Goal: Navigation & Orientation: Find specific page/section

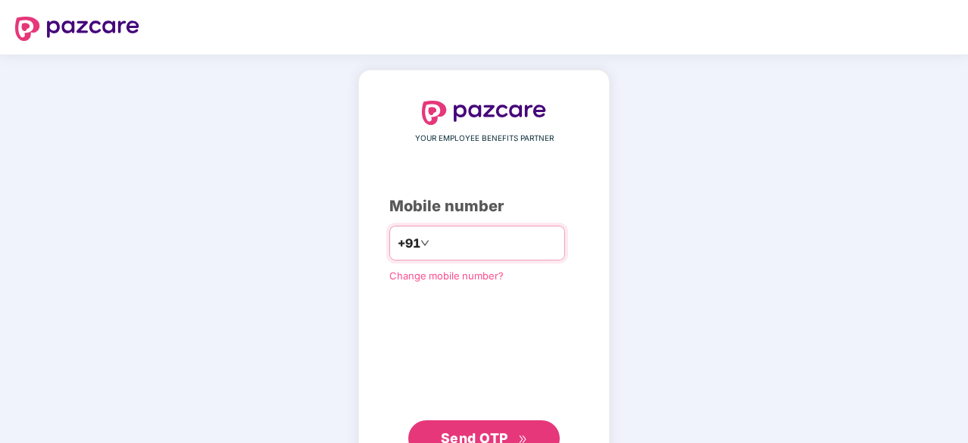
click at [435, 239] on input "number" at bounding box center [494, 243] width 124 height 24
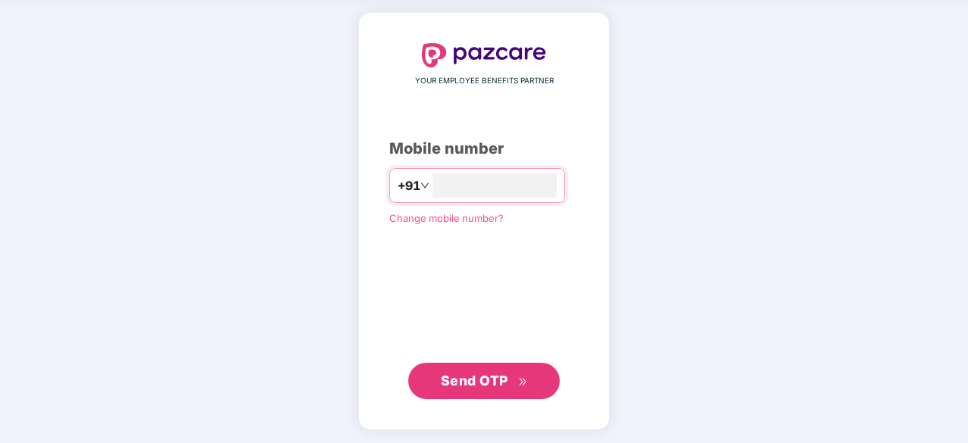
type input "**********"
click at [489, 382] on span "Send OTP" at bounding box center [474, 380] width 67 height 16
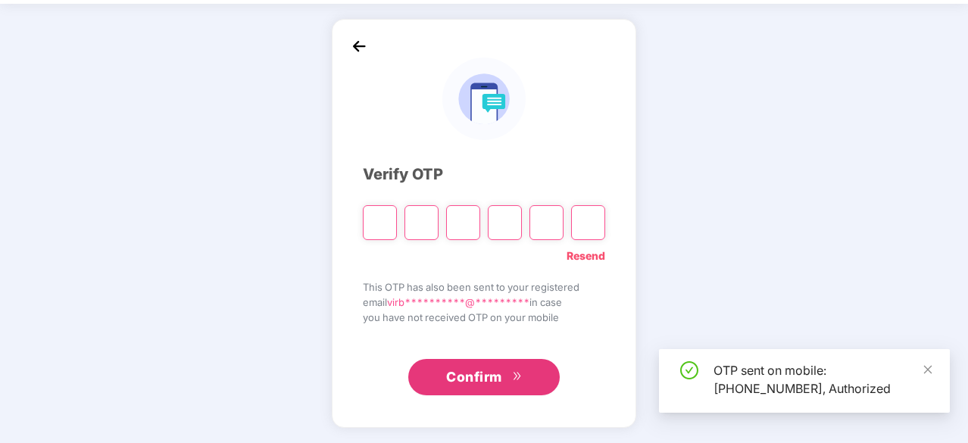
scroll to position [50, 0]
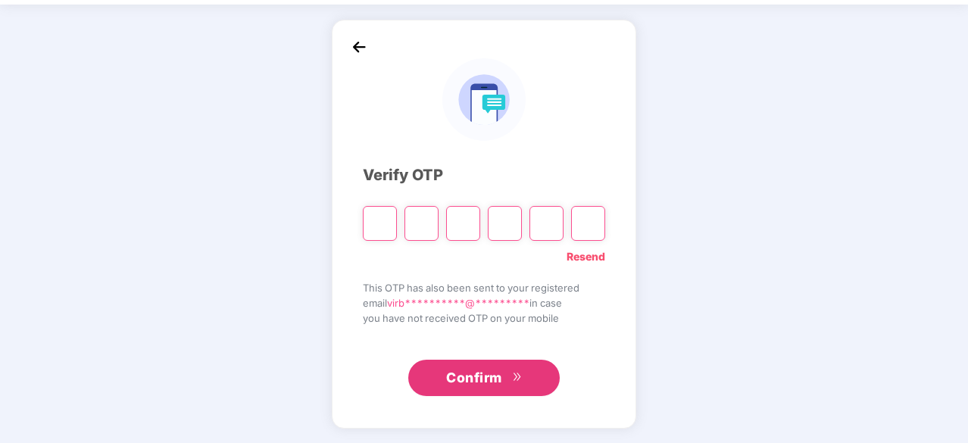
type input "*"
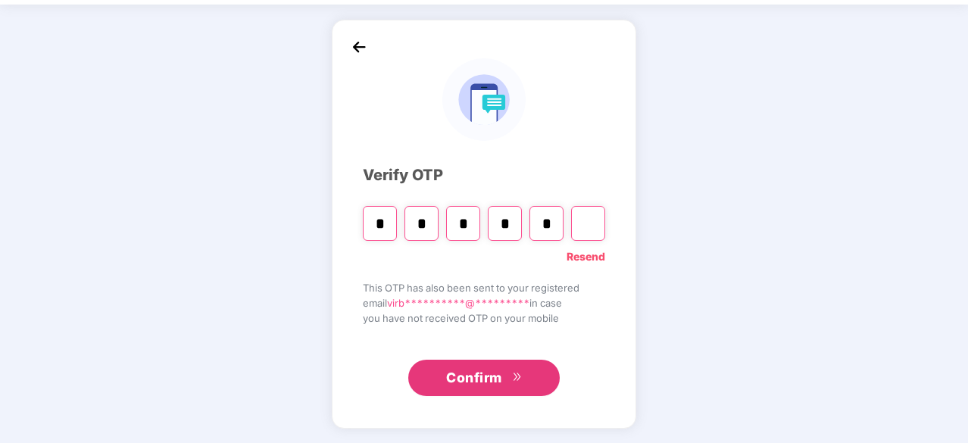
type input "*"
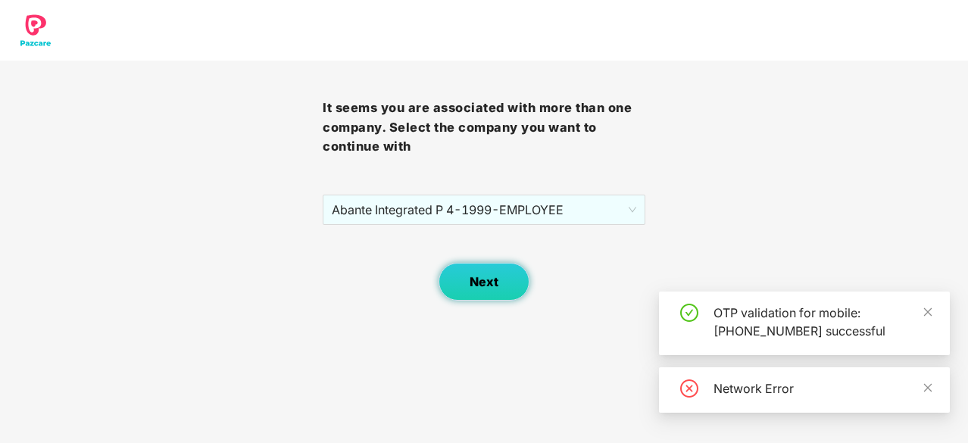
click at [479, 281] on span "Next" at bounding box center [484, 282] width 29 height 14
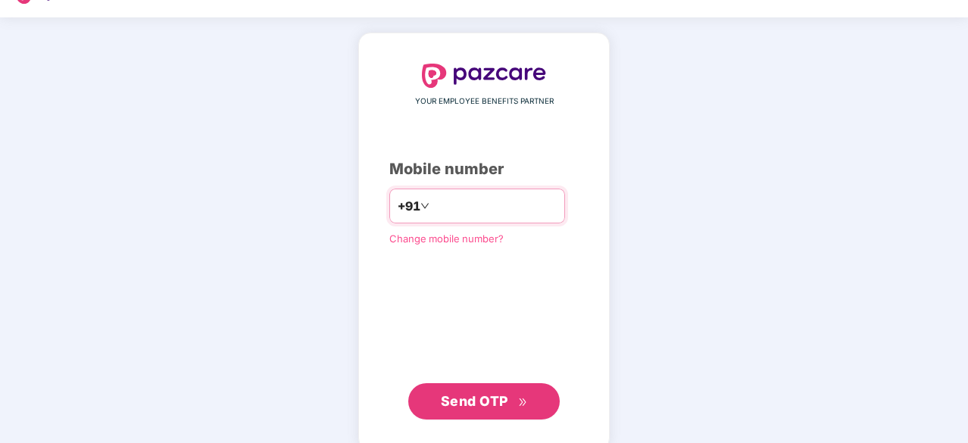
scroll to position [58, 0]
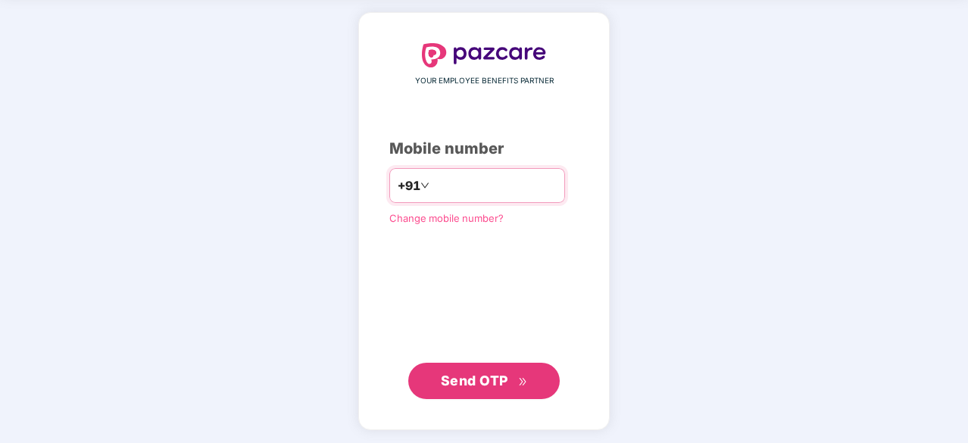
click at [454, 183] on input "number" at bounding box center [494, 185] width 124 height 24
type input "**********"
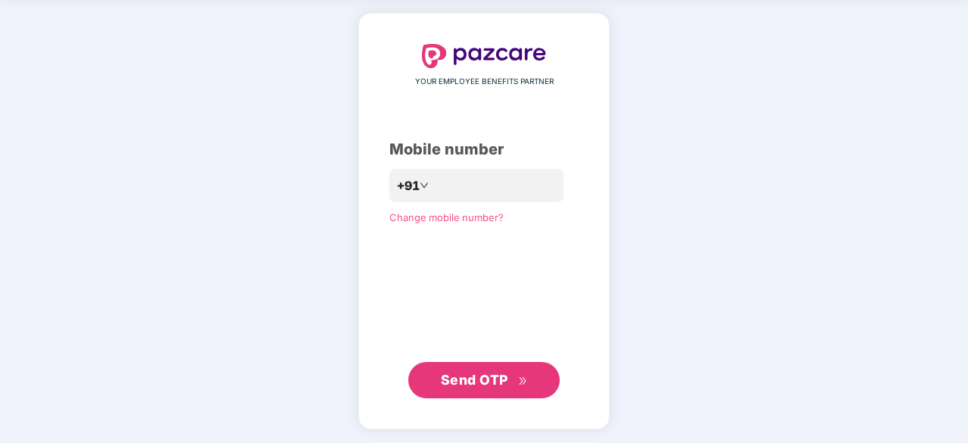
click at [448, 379] on span "Send OTP" at bounding box center [474, 380] width 67 height 16
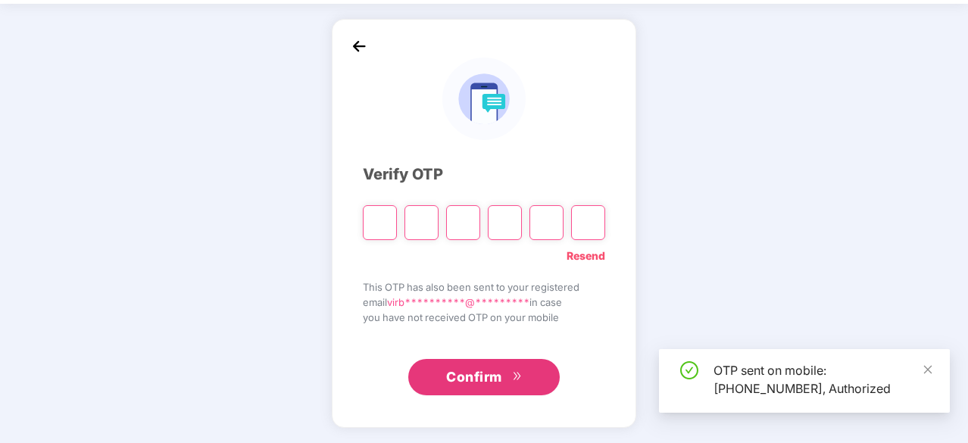
scroll to position [50, 0]
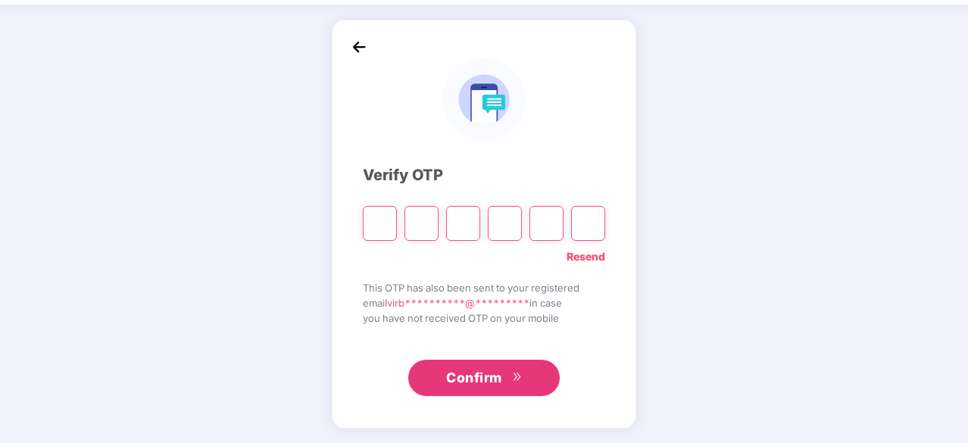
type input "*"
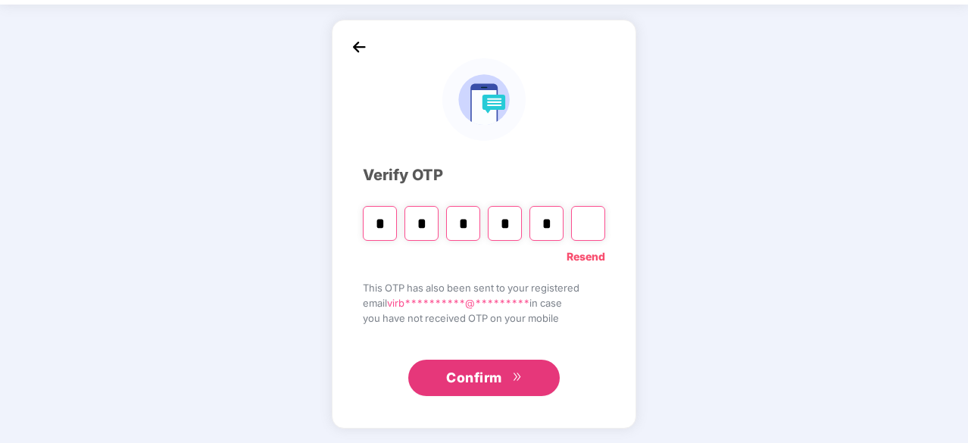
type input "*"
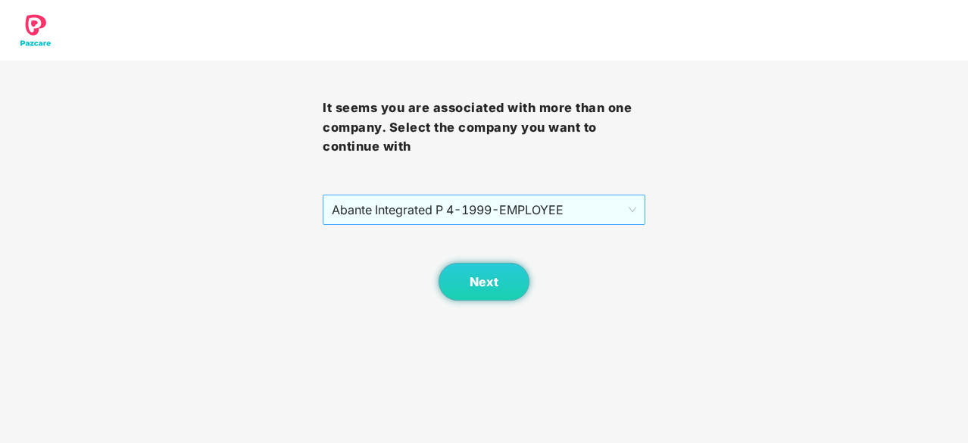
click at [632, 213] on span "Abante Integrated P 4 - 1999 - EMPLOYEE" at bounding box center [484, 209] width 304 height 29
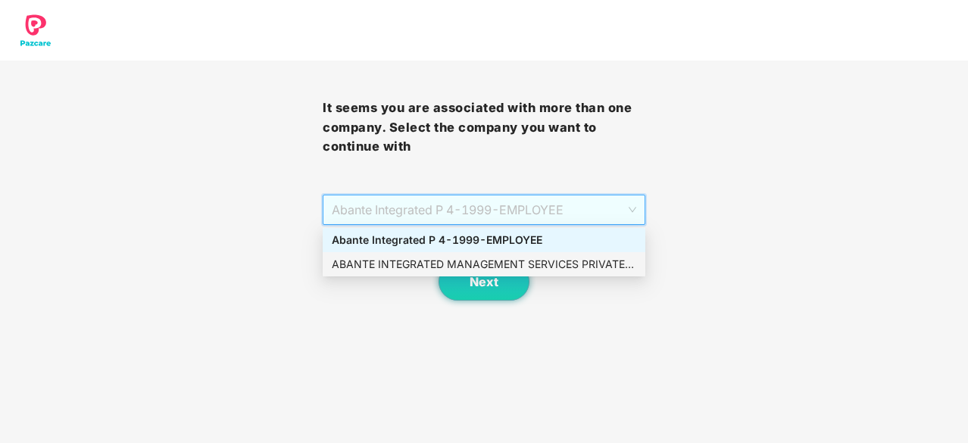
click at [591, 259] on div "ABANTE INTEGRATED MANAGEMENT SERVICES PRIVATE LIMITED - 1999 - EMPLOYEE" at bounding box center [484, 264] width 304 height 17
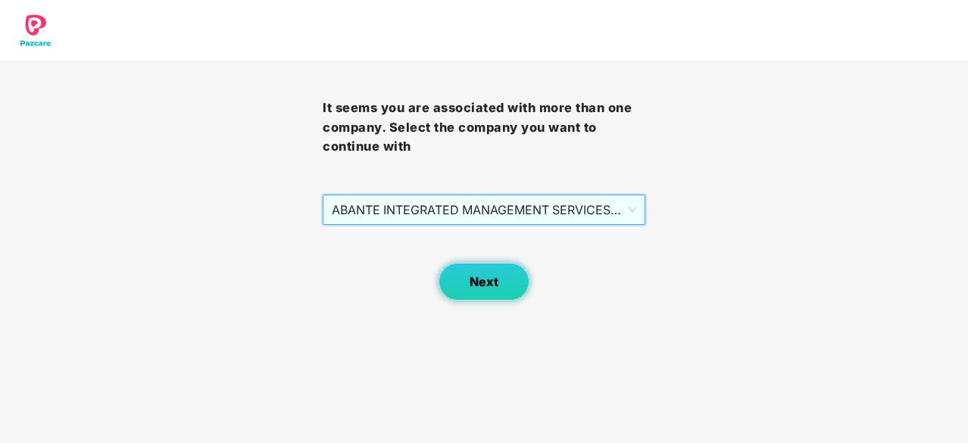
click at [505, 274] on button "Next" at bounding box center [483, 282] width 91 height 38
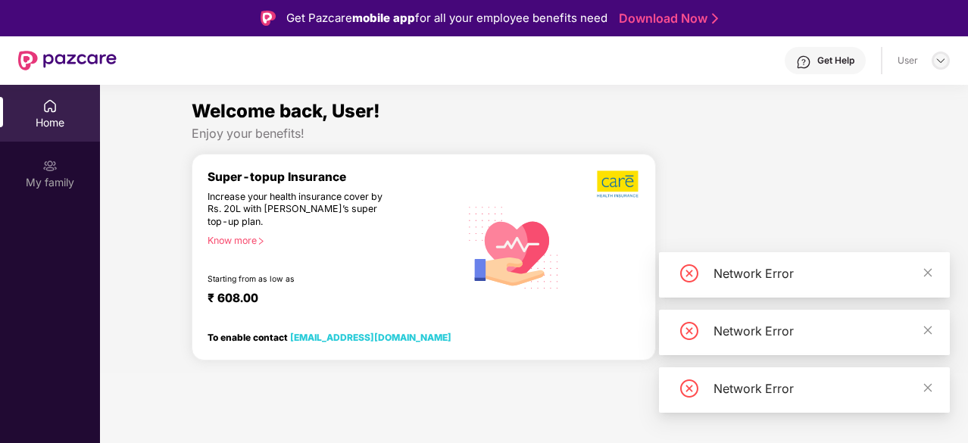
click at [941, 64] on img at bounding box center [941, 61] width 12 height 12
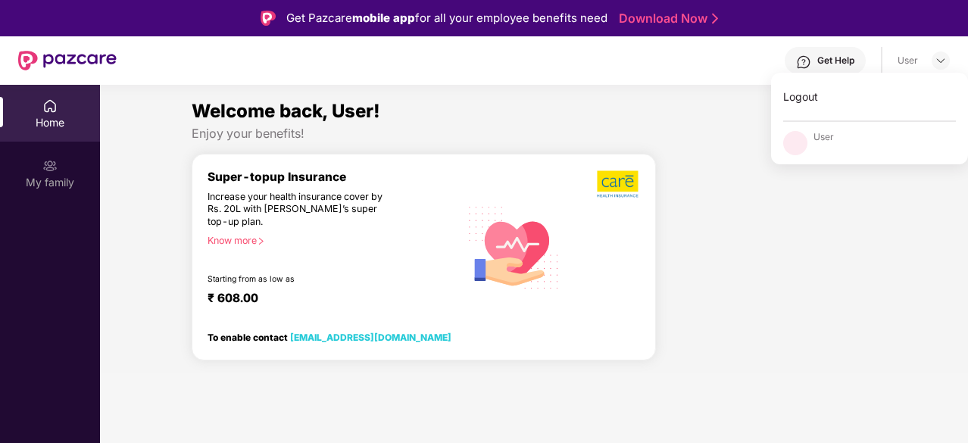
click at [717, 131] on div "Enjoy your benefits!" at bounding box center [534, 134] width 685 height 16
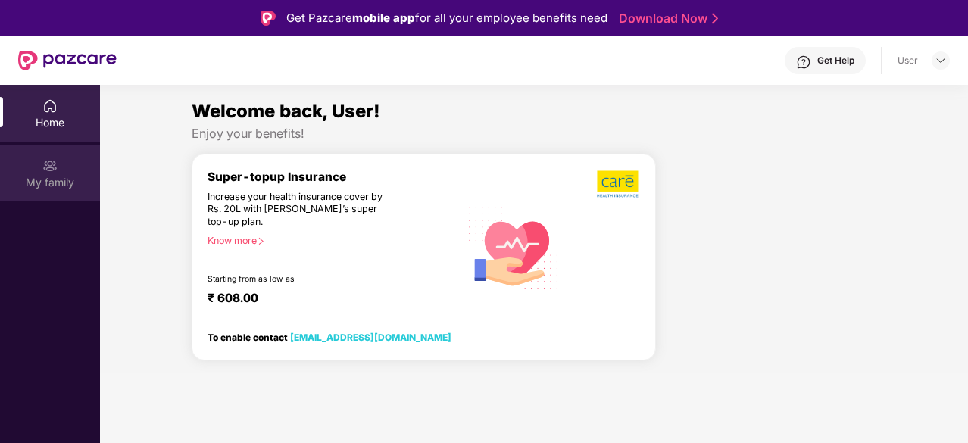
click at [51, 176] on div "My family" at bounding box center [50, 182] width 100 height 15
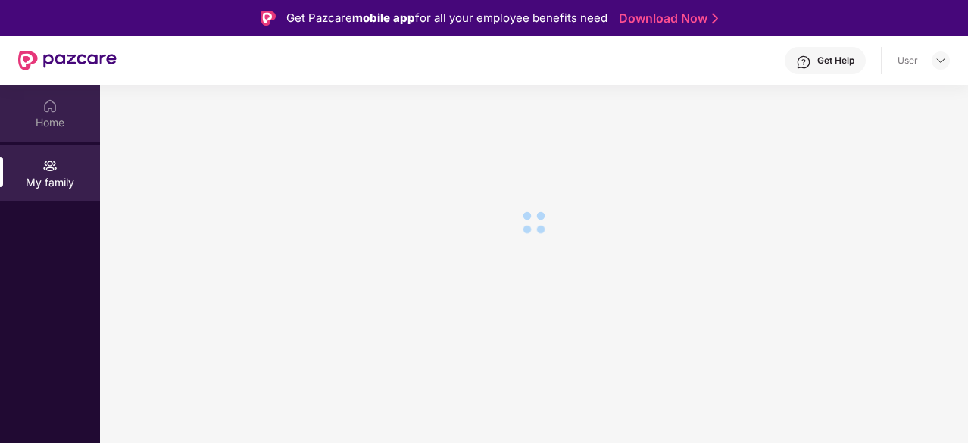
click at [44, 120] on div "Home" at bounding box center [50, 122] width 100 height 15
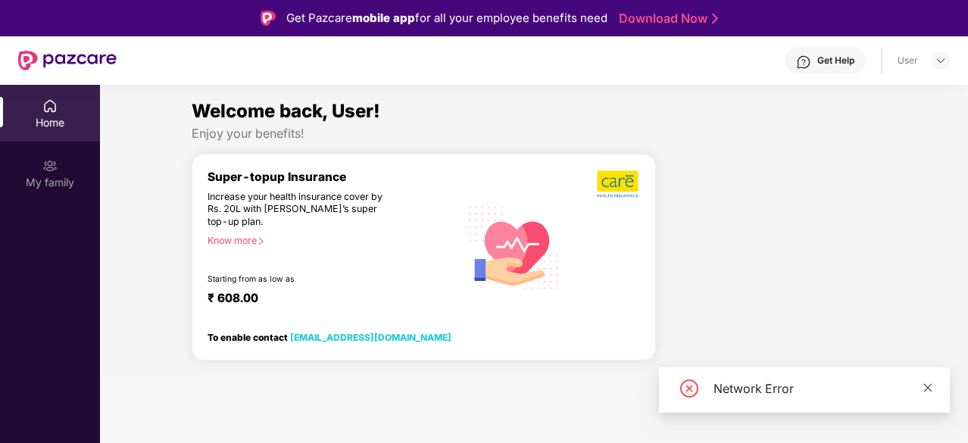
click at [929, 388] on icon "close" at bounding box center [927, 387] width 11 height 11
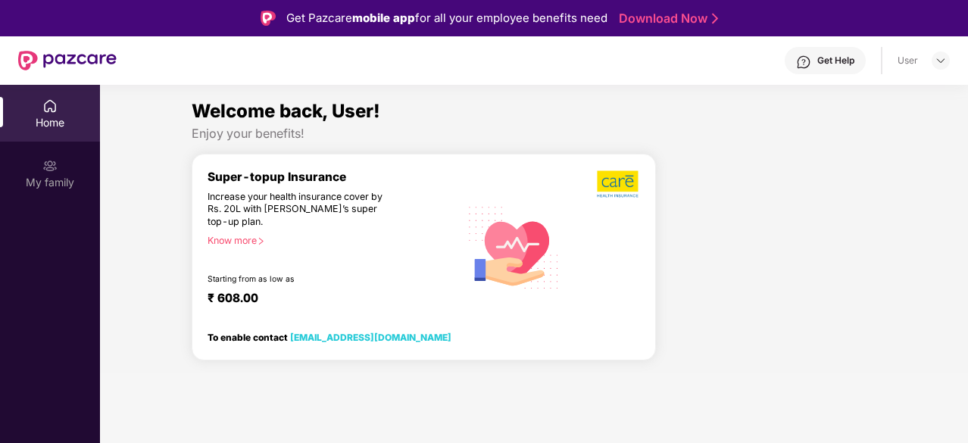
click at [58, 114] on div "Home" at bounding box center [50, 113] width 100 height 57
click at [938, 63] on img at bounding box center [941, 61] width 12 height 12
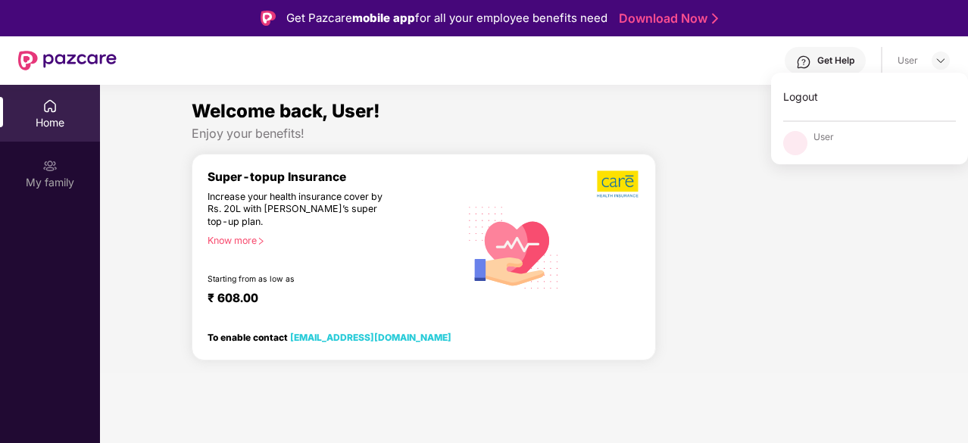
click at [843, 202] on div at bounding box center [772, 264] width 220 height 220
